Goal: Find specific page/section: Find specific page/section

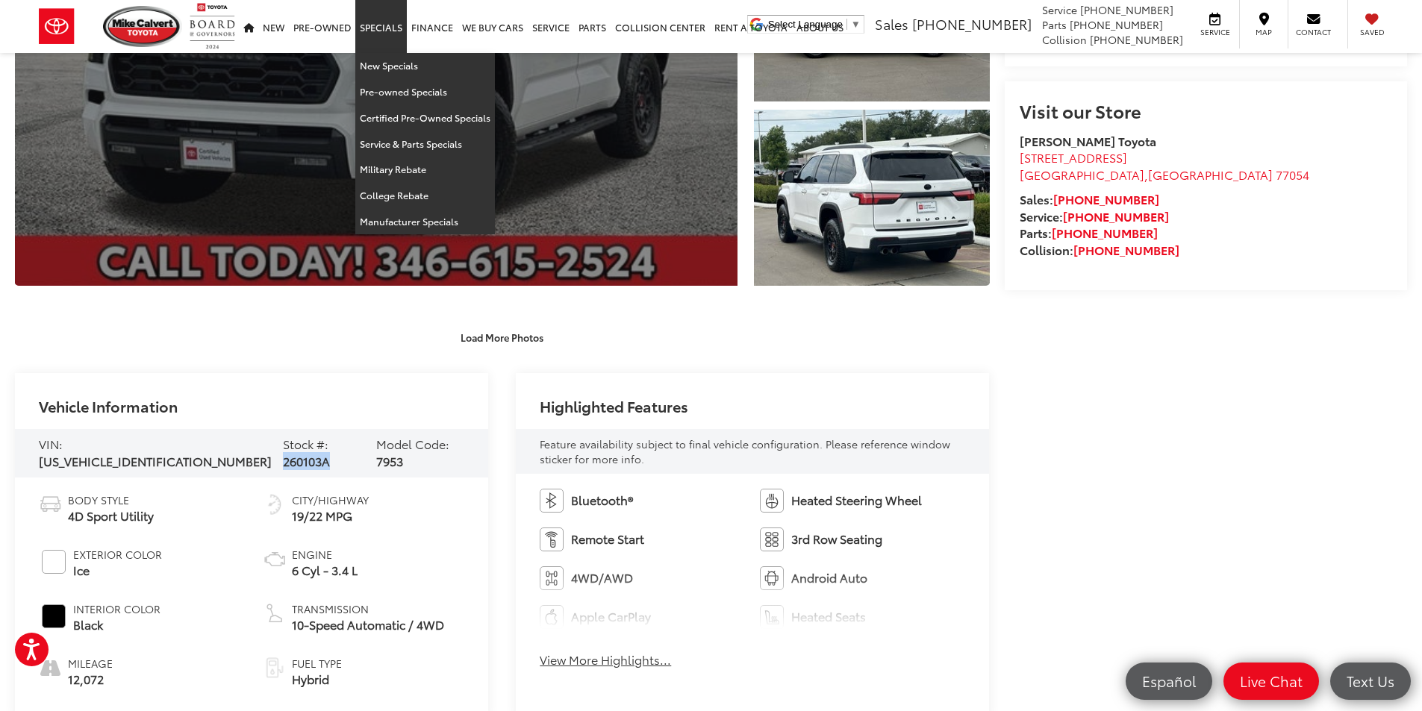
scroll to position [373, 0]
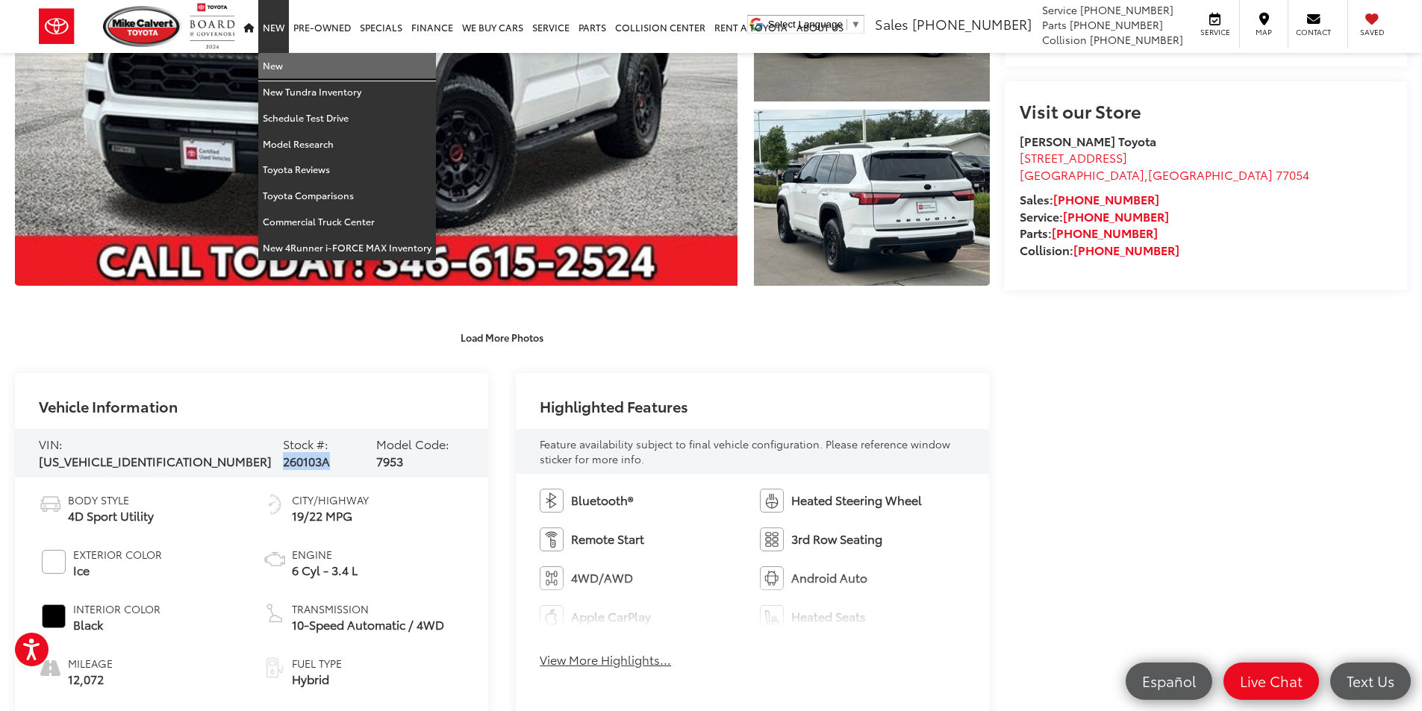
click at [291, 72] on link "New" at bounding box center [347, 66] width 178 height 26
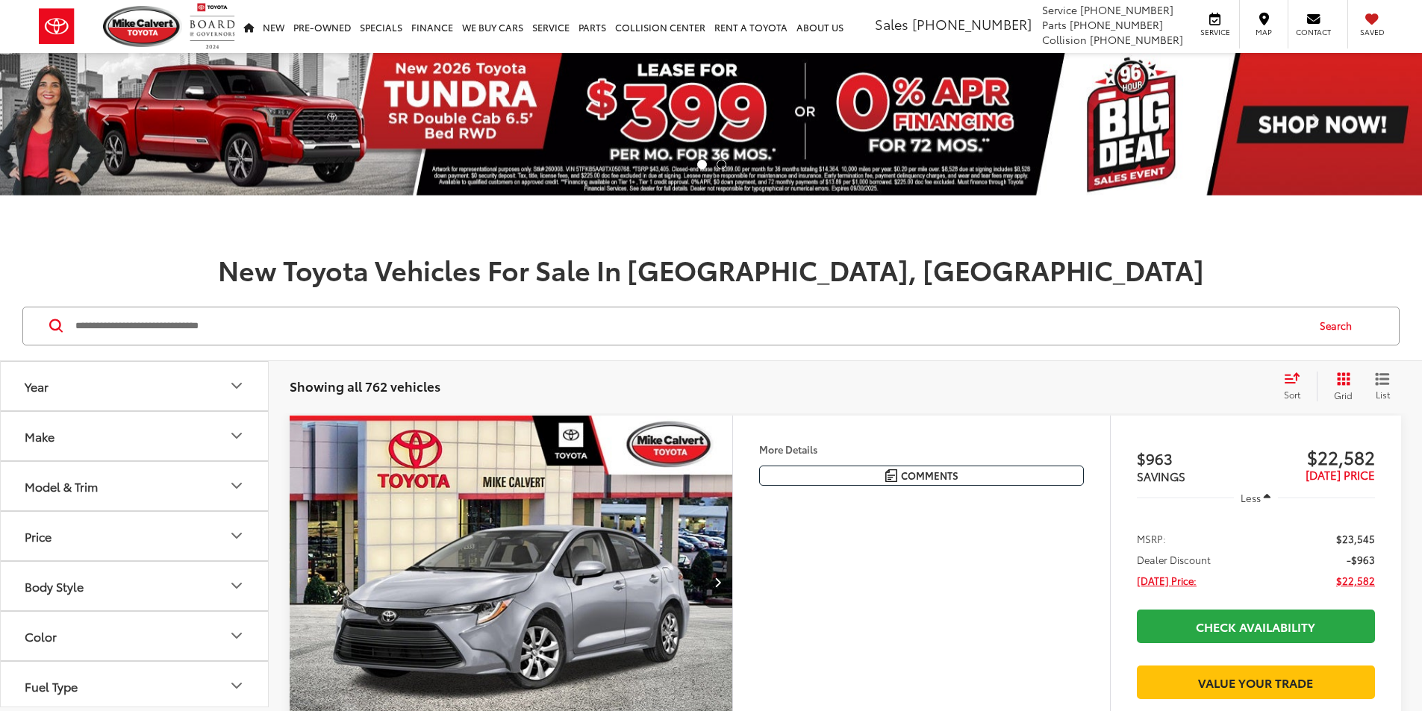
click at [157, 332] on input "Search by Make, Model, or Keyword" at bounding box center [689, 326] width 1231 height 36
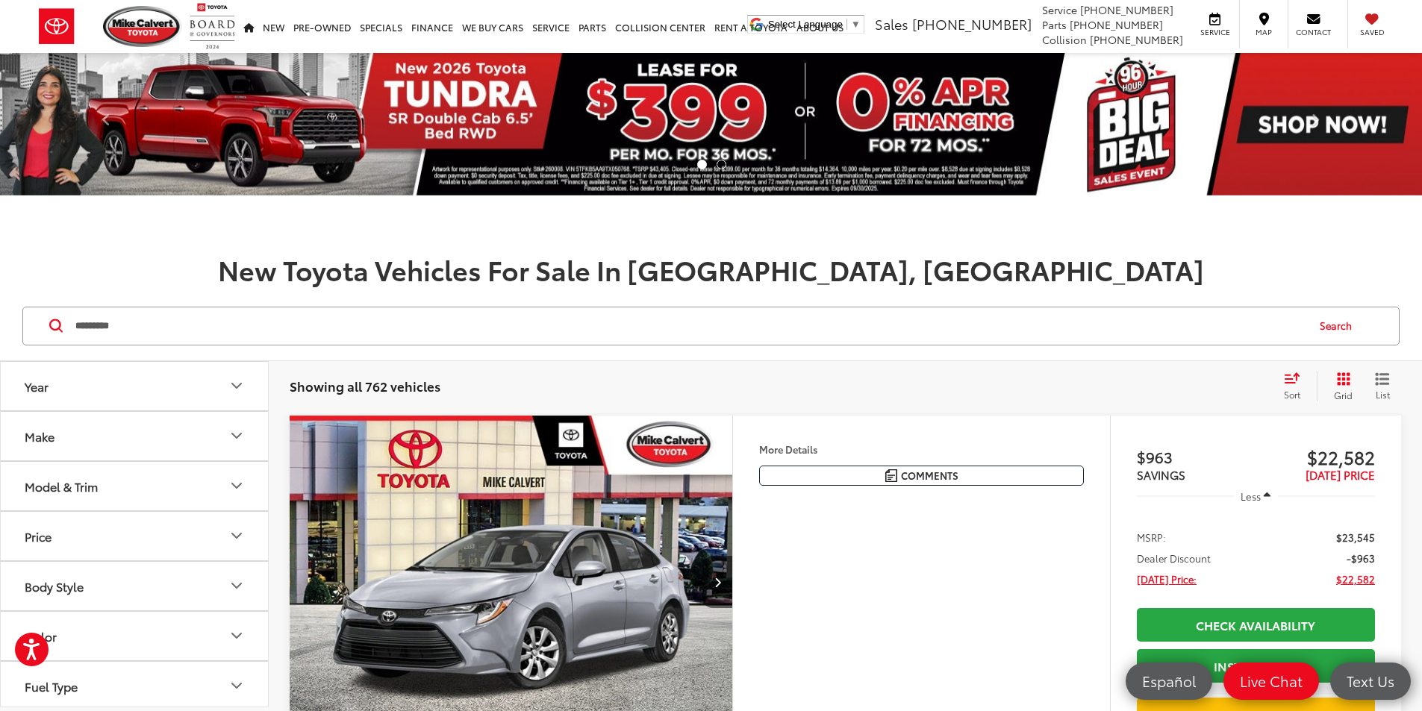
type input "*********"
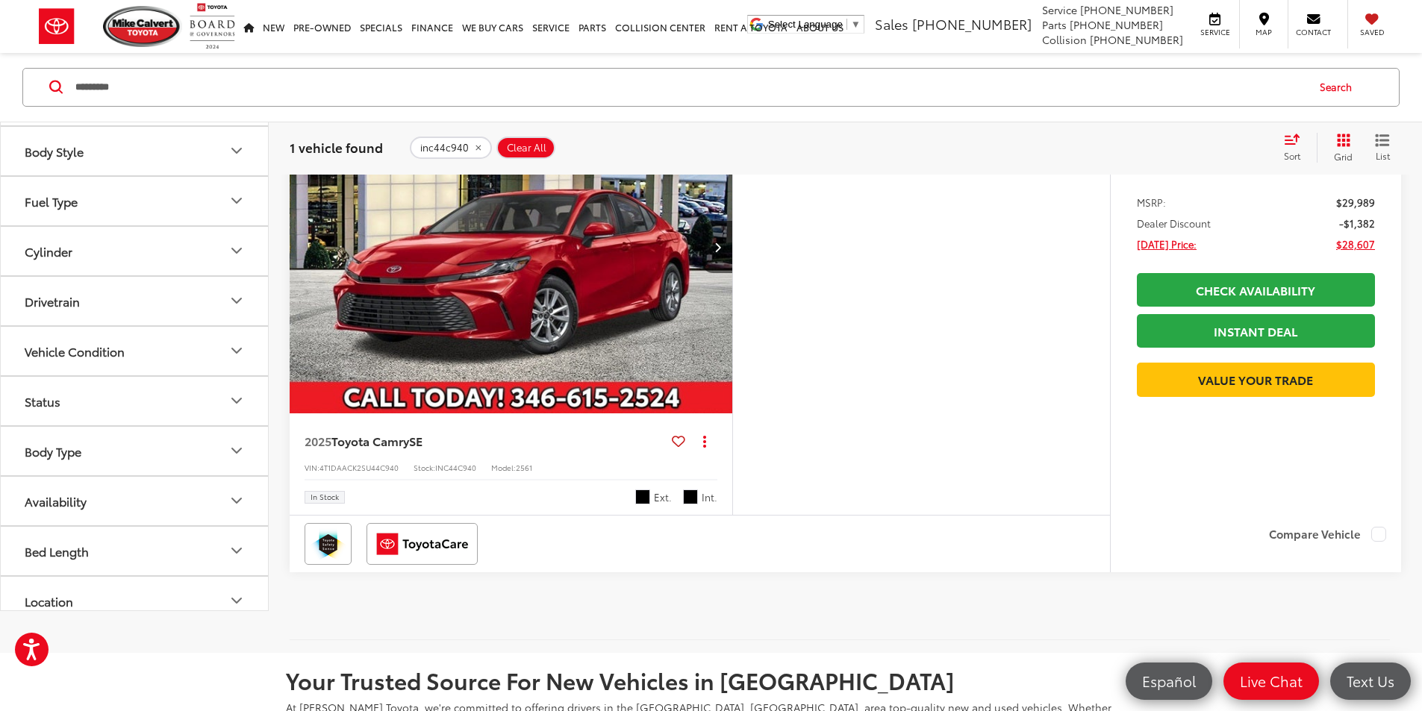
scroll to position [448, 0]
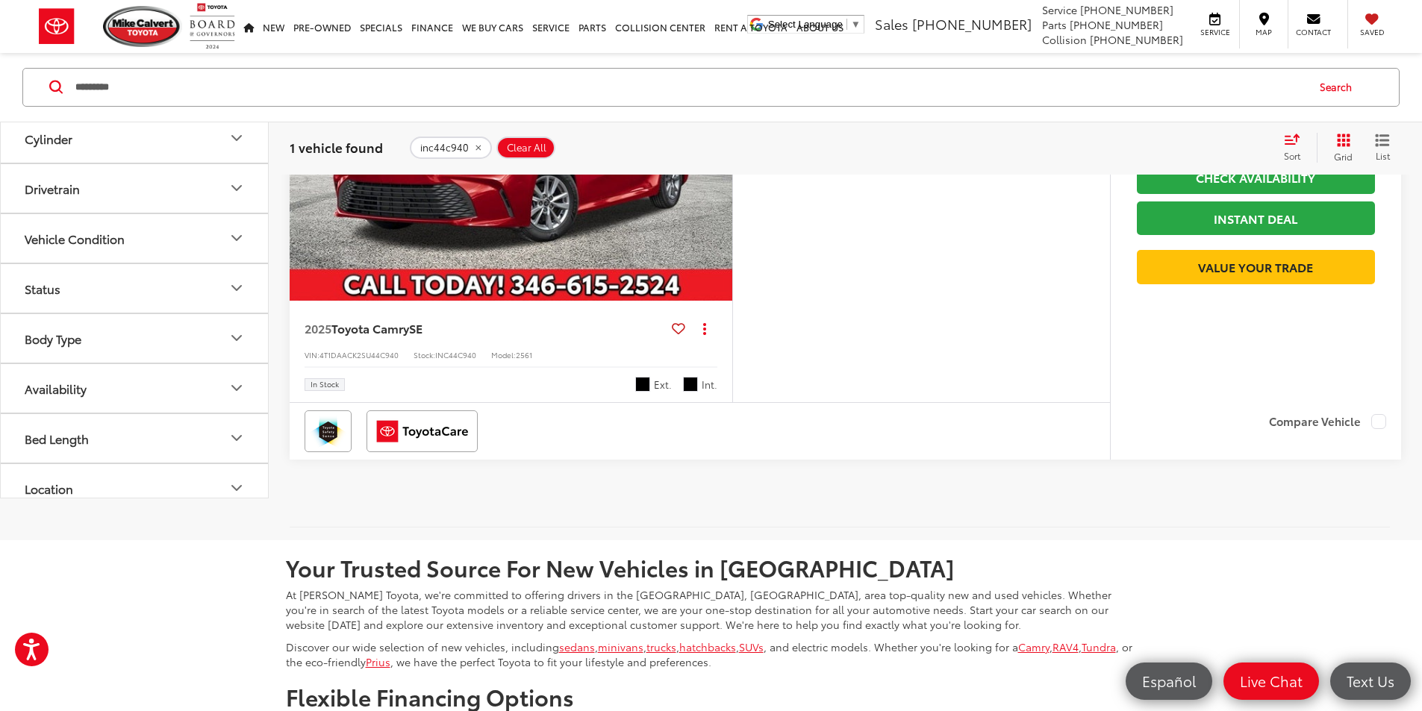
click at [650, 392] on span "Underground" at bounding box center [642, 384] width 15 height 15
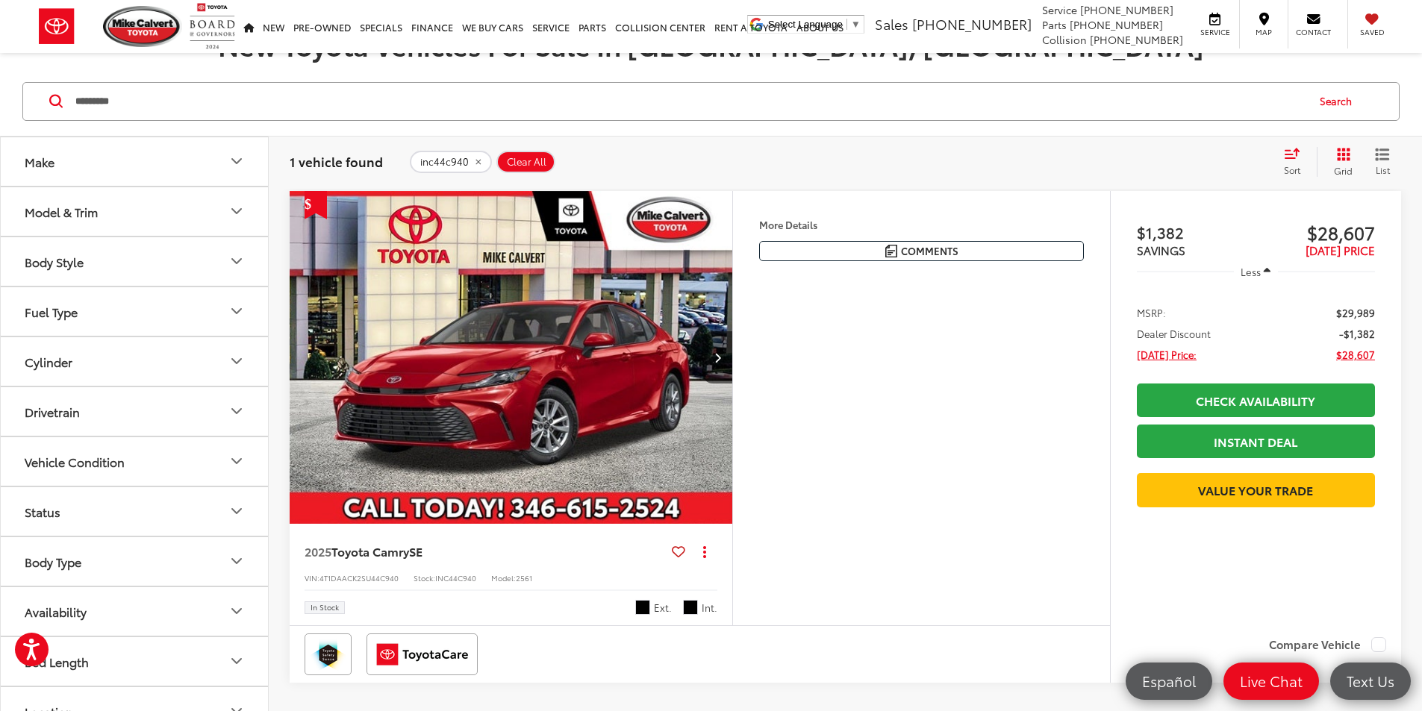
scroll to position [224, 0]
